Goal: Information Seeking & Learning: Find specific fact

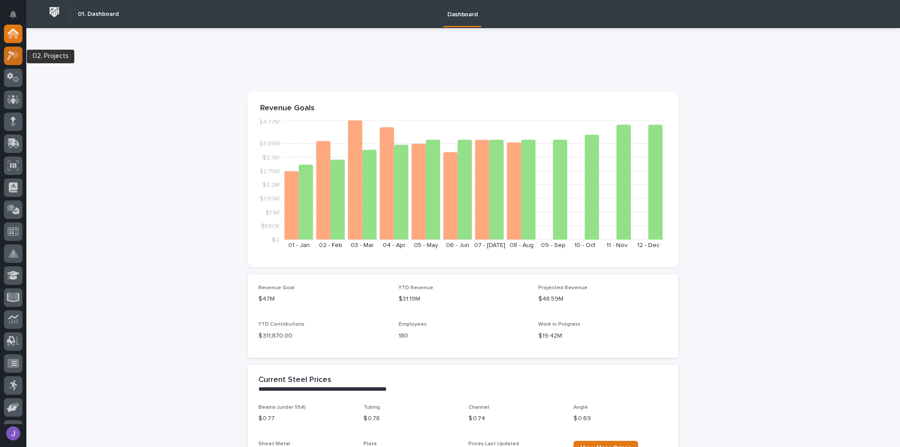
click at [11, 56] on icon at bounding box center [11, 56] width 8 height 10
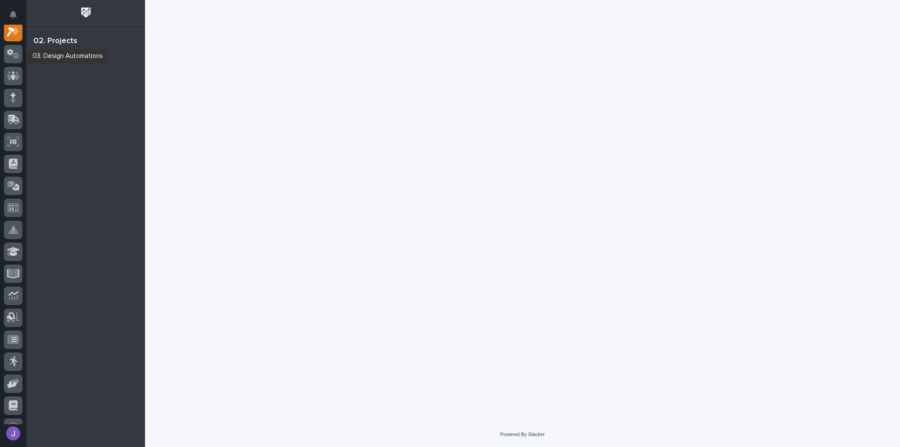
scroll to position [22, 0]
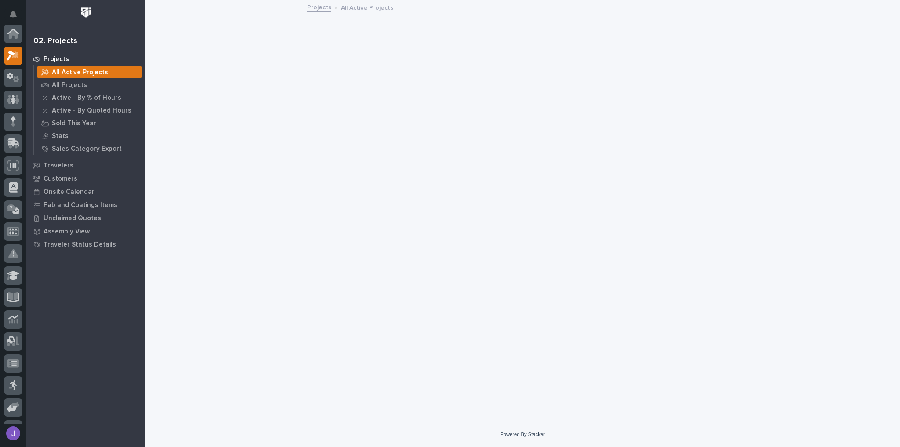
scroll to position [22, 0]
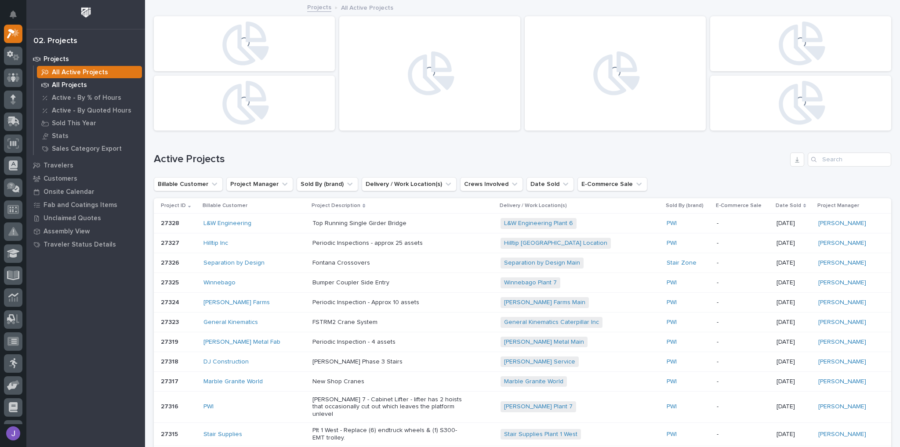
click at [69, 87] on p "All Projects" at bounding box center [69, 85] width 35 height 8
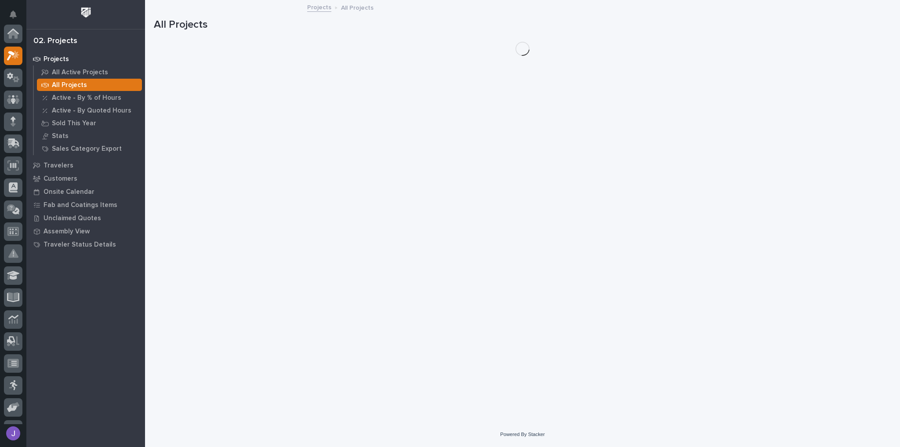
scroll to position [22, 0]
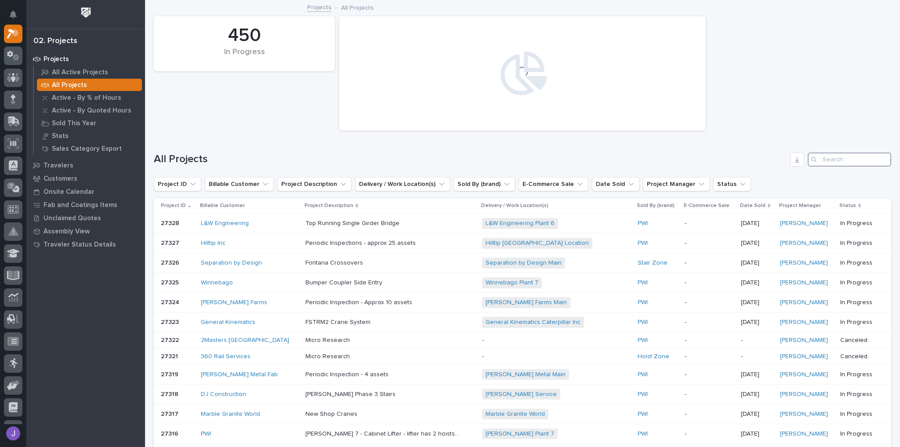
click at [833, 161] on input "Search" at bounding box center [850, 160] width 84 height 14
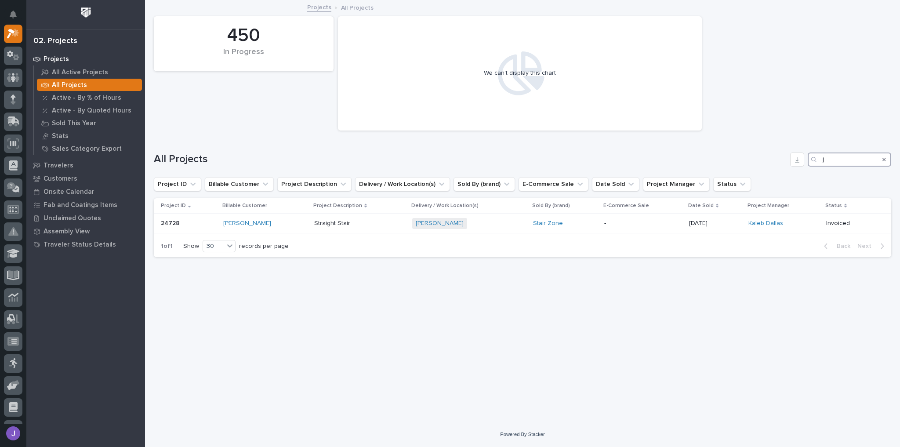
type input "j"
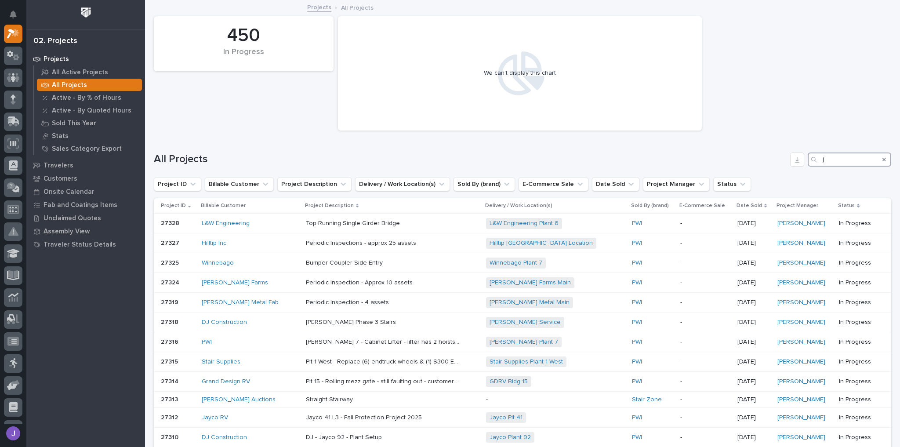
click at [832, 160] on input "j" at bounding box center [850, 160] width 84 height 14
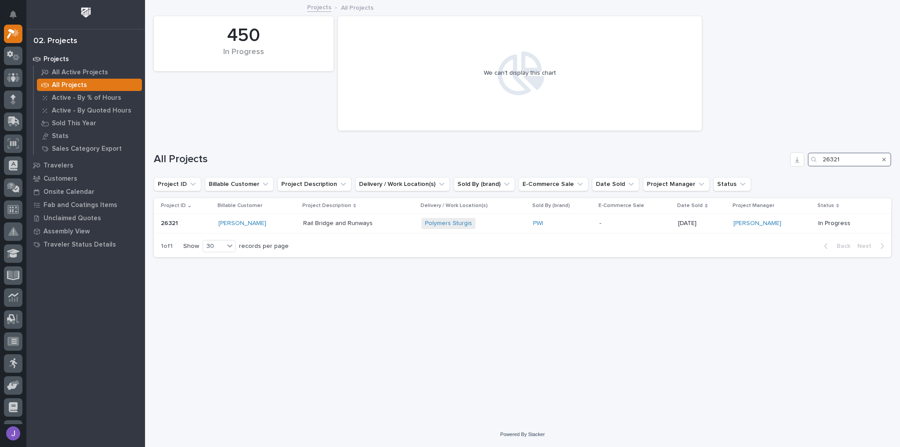
type input "26321"
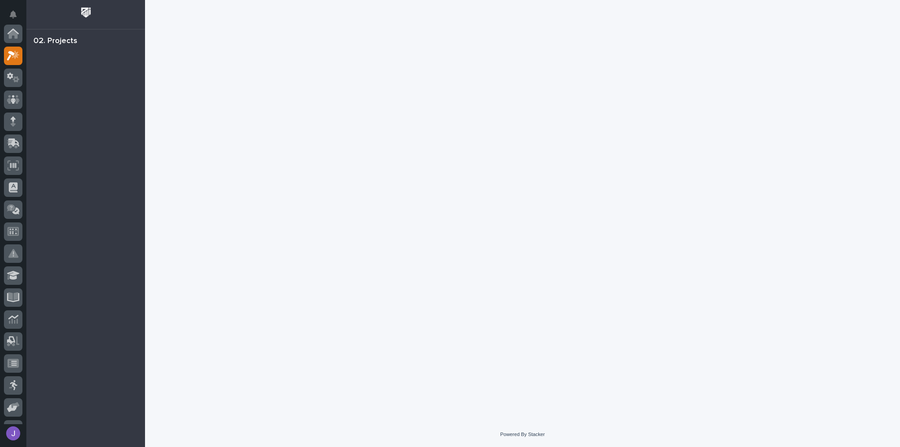
scroll to position [22, 0]
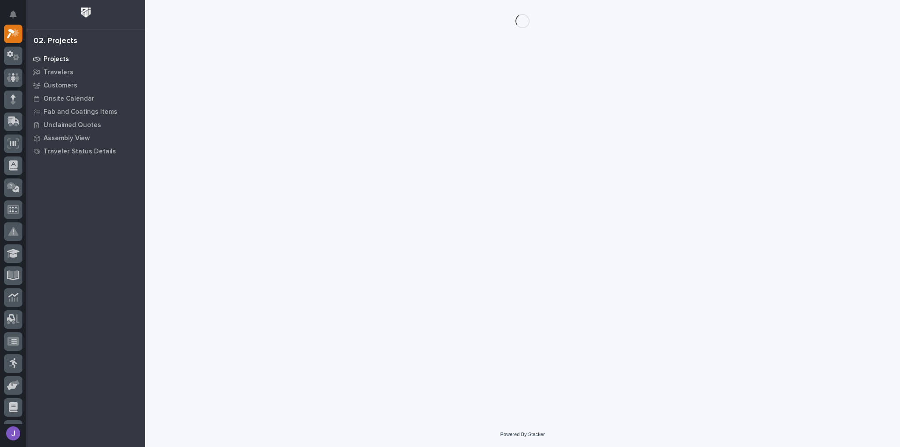
click at [66, 60] on p "Projects" at bounding box center [56, 59] width 25 height 8
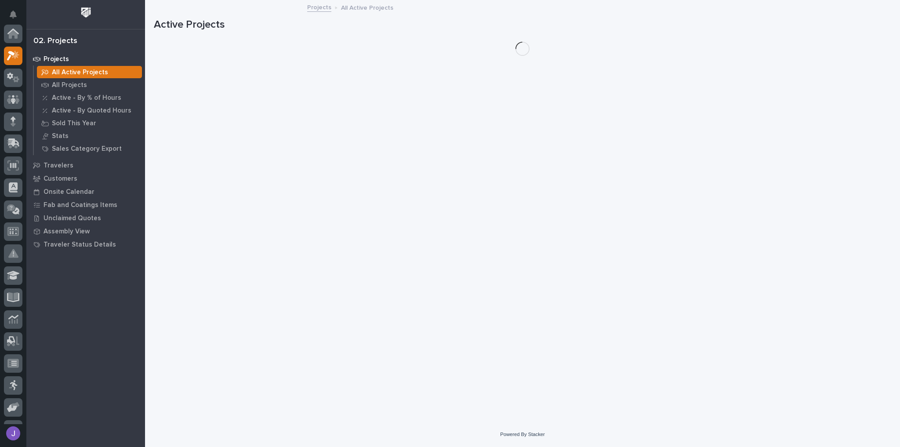
scroll to position [22, 0]
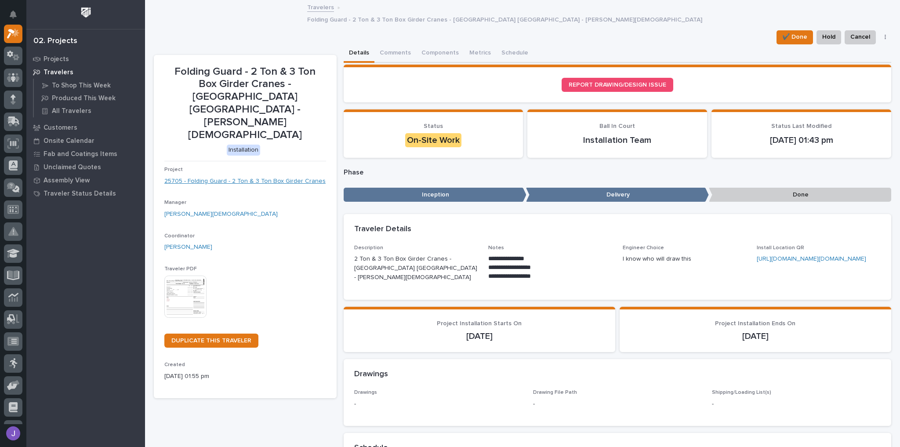
click at [244, 177] on link "25705 - Folding Guard - 2 Ton & 3 Ton Box Girder Cranes" at bounding box center [244, 181] width 161 height 9
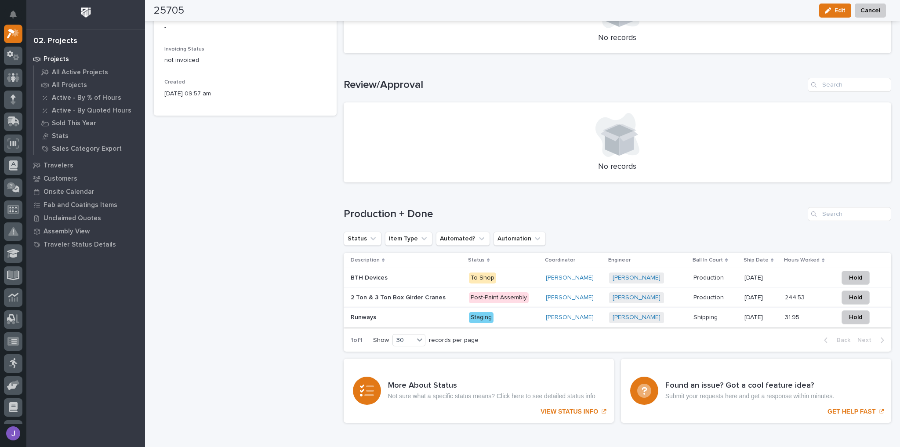
scroll to position [457, 0]
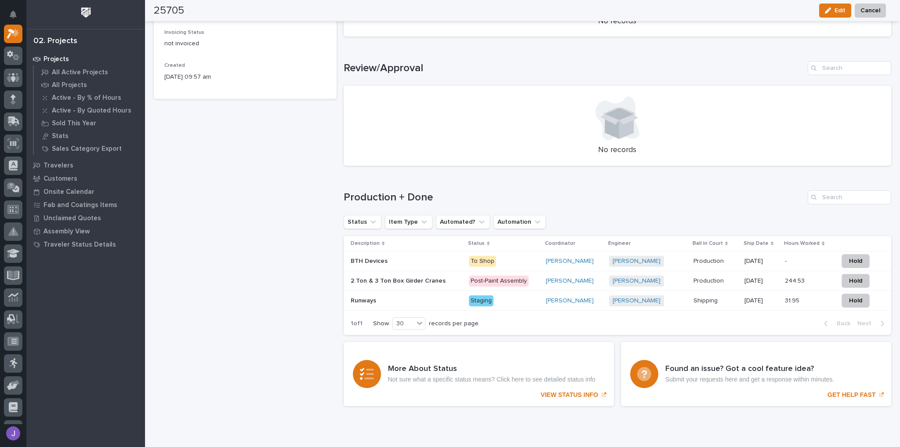
click at [405, 264] on div "BTH Devices BTH Devices" at bounding box center [406, 261] width 111 height 15
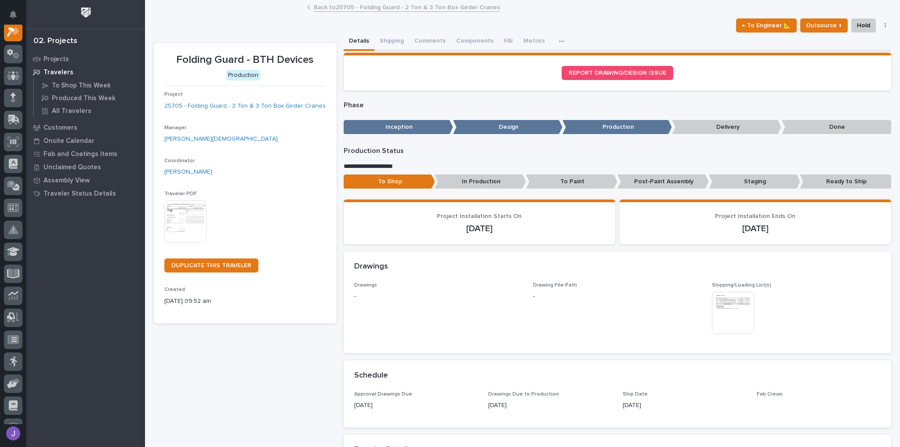
scroll to position [22, 0]
click at [393, 43] on button "Shipping" at bounding box center [392, 42] width 35 height 18
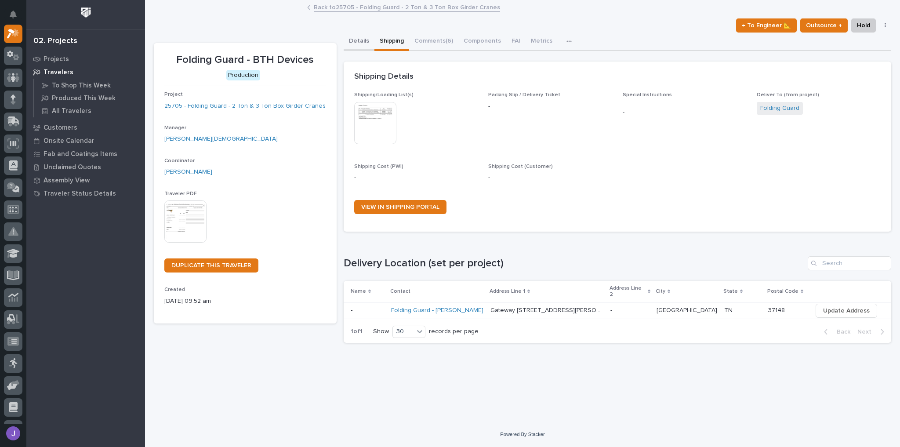
click at [366, 43] on button "Details" at bounding box center [359, 42] width 31 height 18
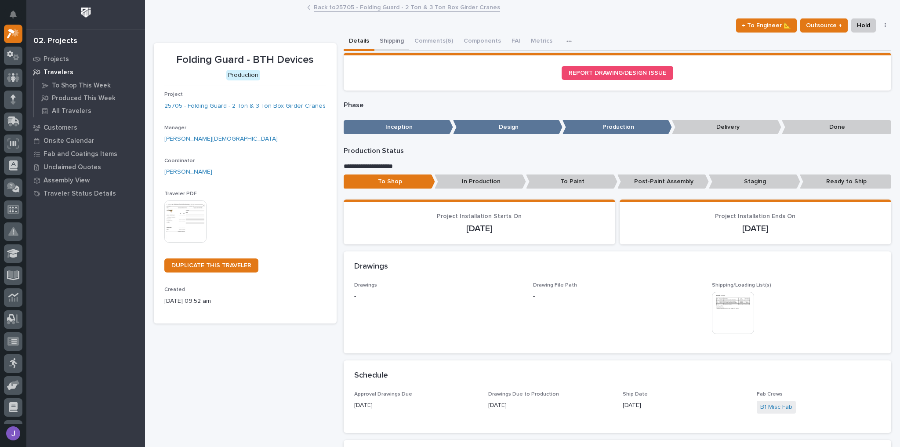
click at [389, 45] on button "Shipping" at bounding box center [392, 42] width 35 height 18
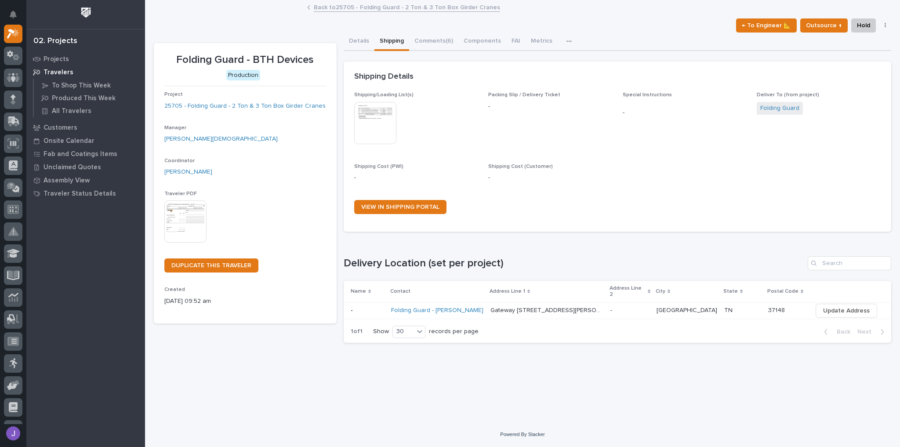
click at [379, 307] on p at bounding box center [367, 310] width 33 height 7
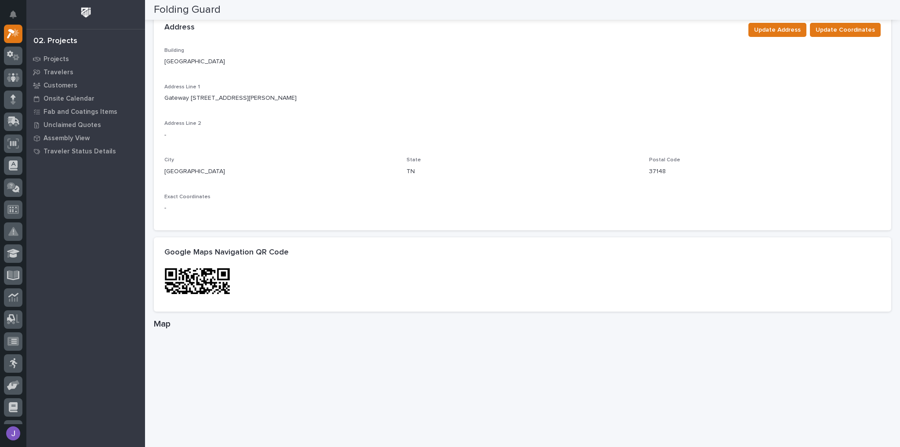
scroll to position [141, 0]
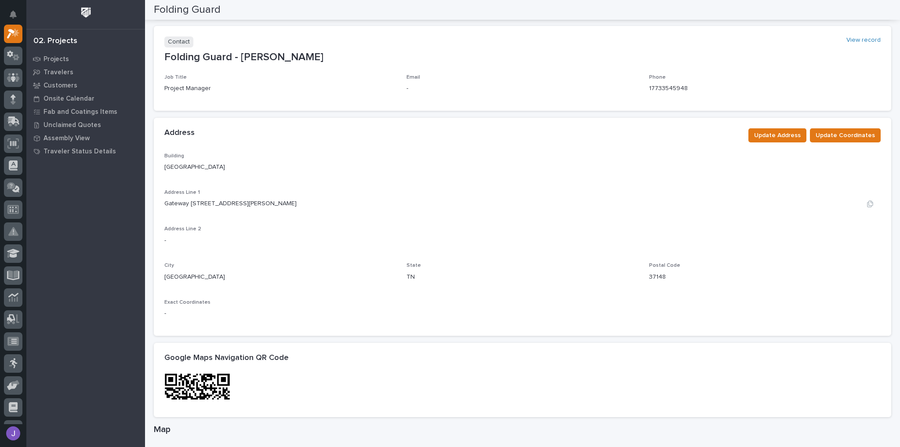
drag, startPoint x: 165, startPoint y: 204, endPoint x: 279, endPoint y: 202, distance: 113.4
click at [279, 202] on p "Gateway [STREET_ADDRESS][PERSON_NAME]" at bounding box center [230, 203] width 132 height 9
copy p "Gateway [STREET_ADDRESS][PERSON_NAME]"
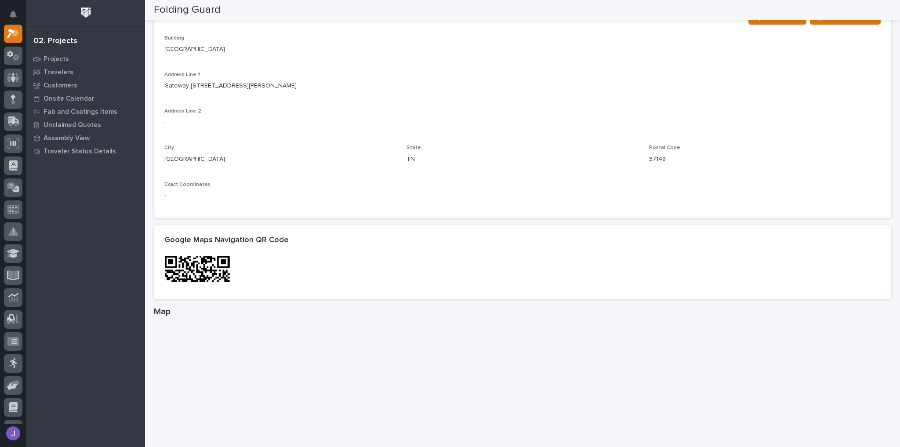
scroll to position [281, 0]
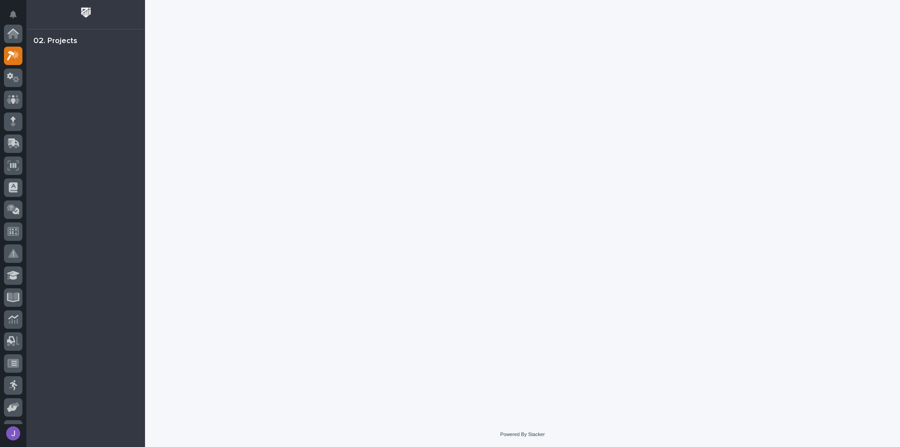
scroll to position [22, 0]
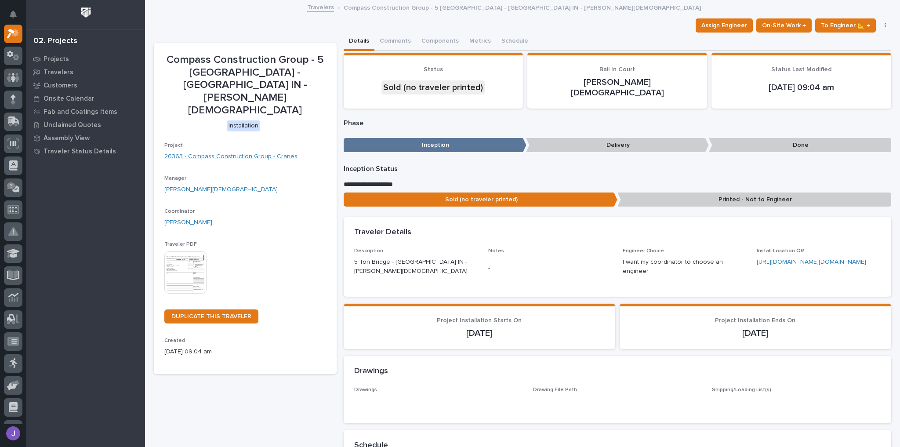
click at [234, 152] on link "26363 - Compass Construction Group - Cranes" at bounding box center [230, 156] width 133 height 9
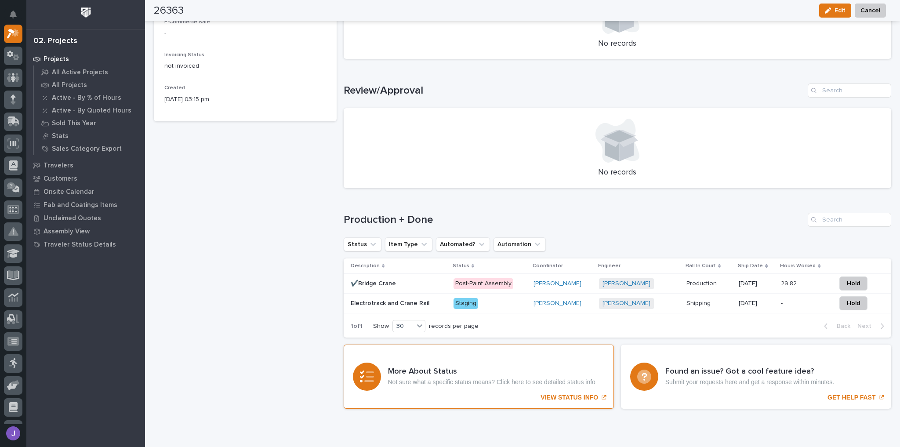
scroll to position [467, 0]
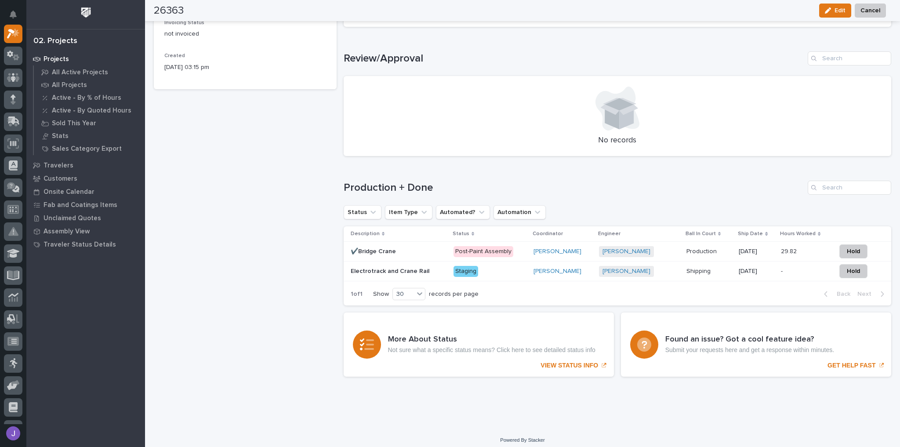
click at [417, 251] on p at bounding box center [399, 251] width 96 height 7
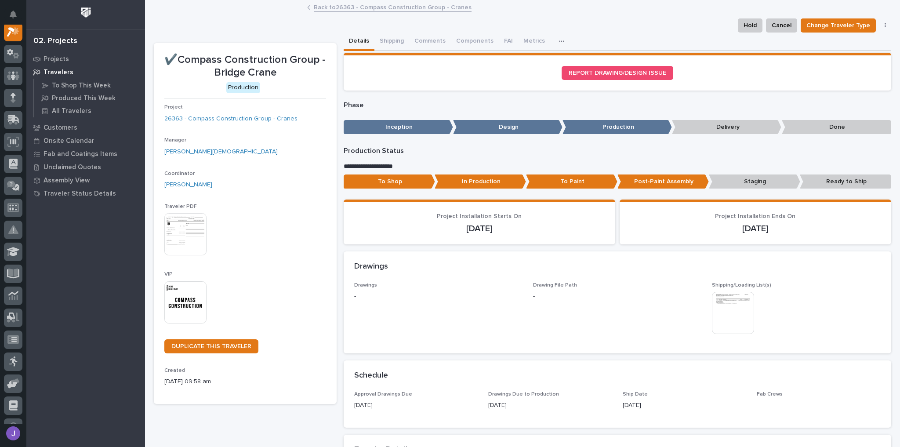
scroll to position [22, 0]
click at [384, 37] on button "Shipping" at bounding box center [392, 42] width 35 height 18
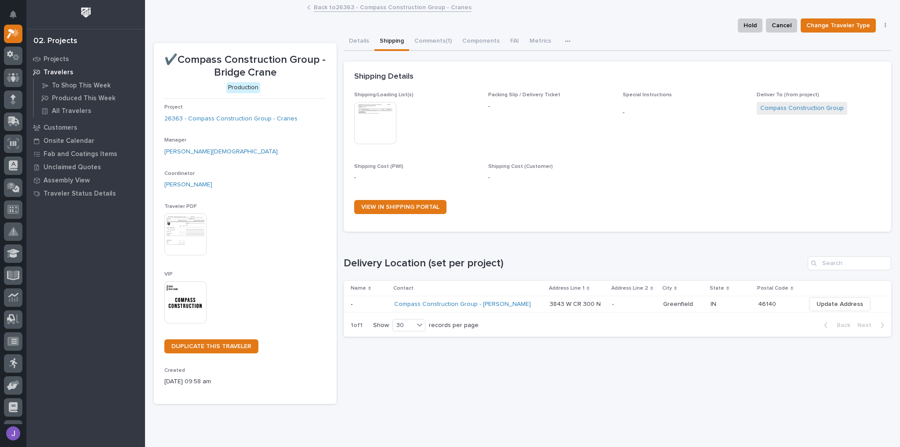
click at [375, 305] on p at bounding box center [369, 304] width 37 height 7
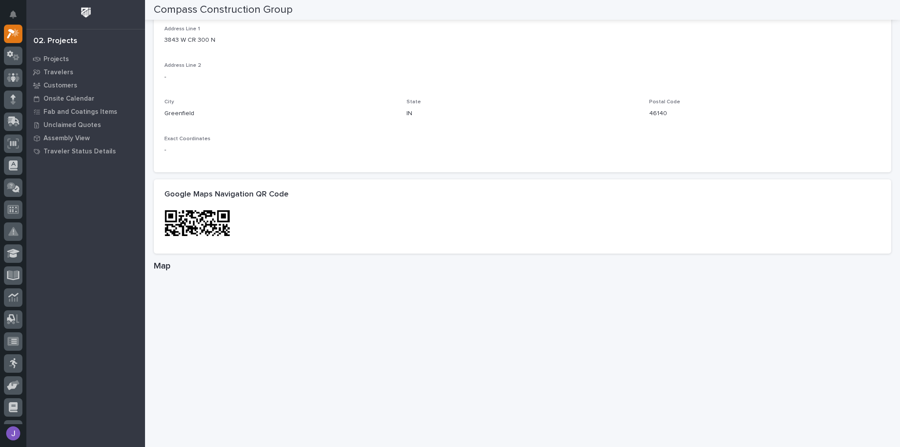
scroll to position [401, 0]
